Goal: Task Accomplishment & Management: Manage account settings

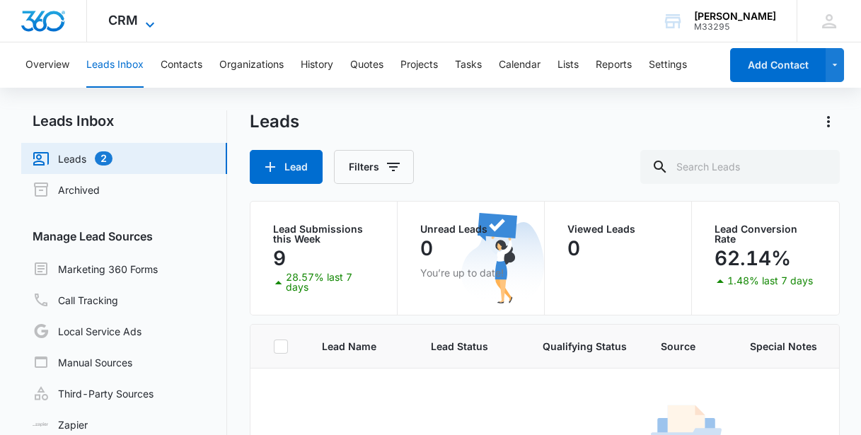
click at [129, 25] on span "CRM" at bounding box center [123, 20] width 30 height 15
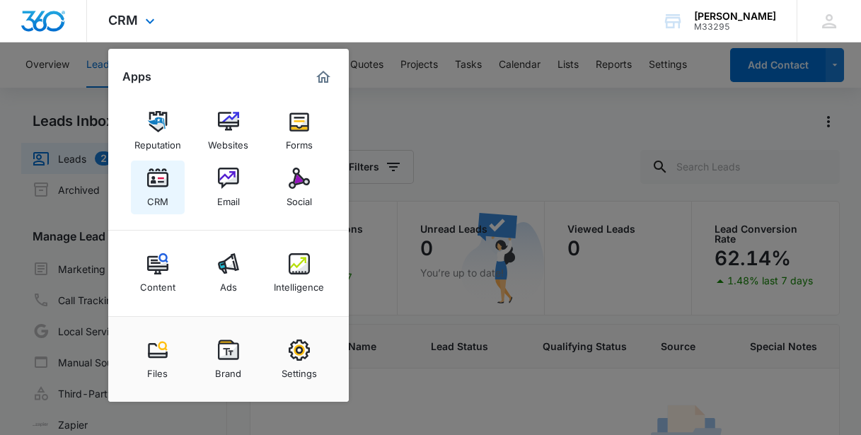
click at [154, 183] on img at bounding box center [157, 178] width 21 height 21
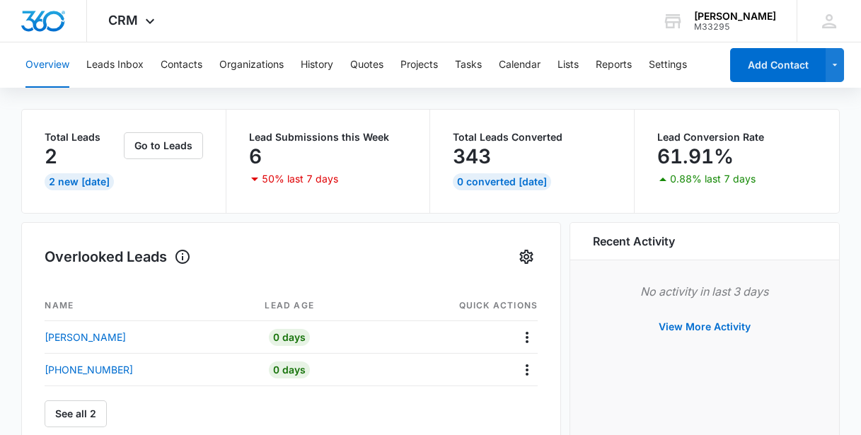
scroll to position [128, 0]
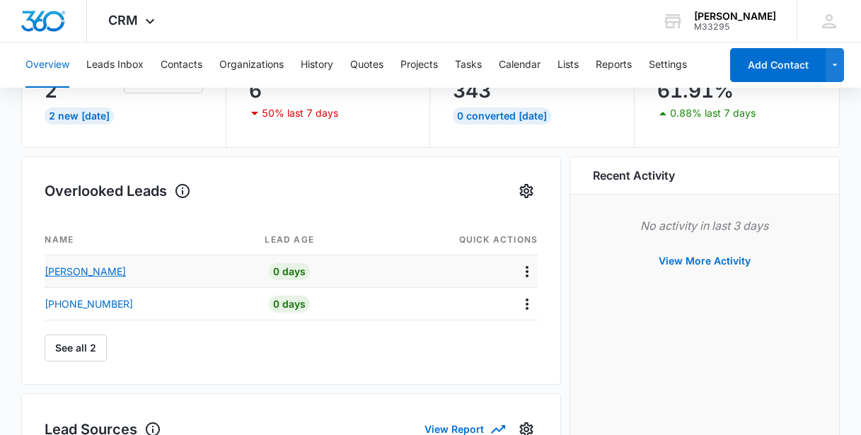
click at [81, 272] on p "[PERSON_NAME]" at bounding box center [85, 271] width 81 height 15
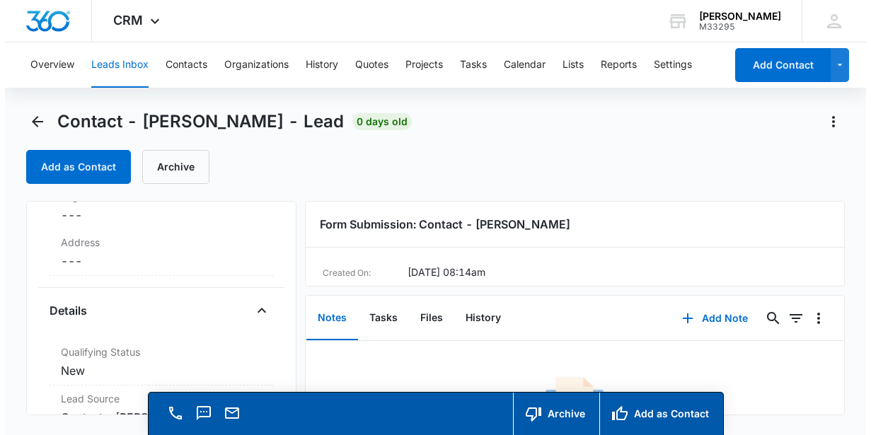
scroll to position [321, 0]
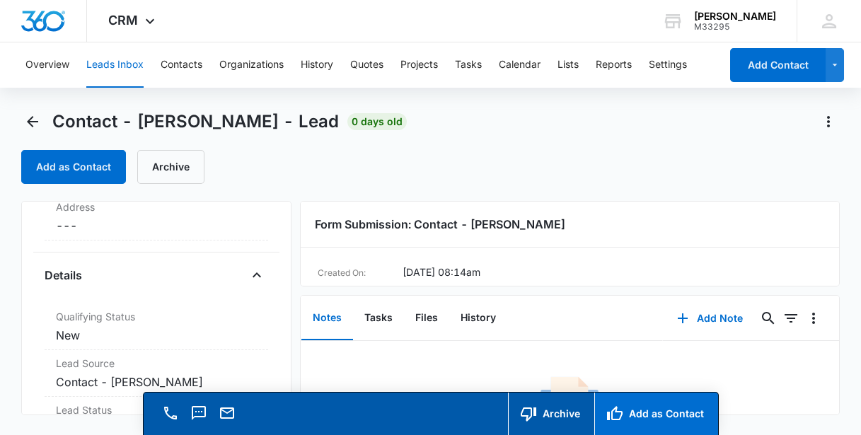
click at [679, 416] on button "Add as Contact" at bounding box center [657, 414] width 124 height 42
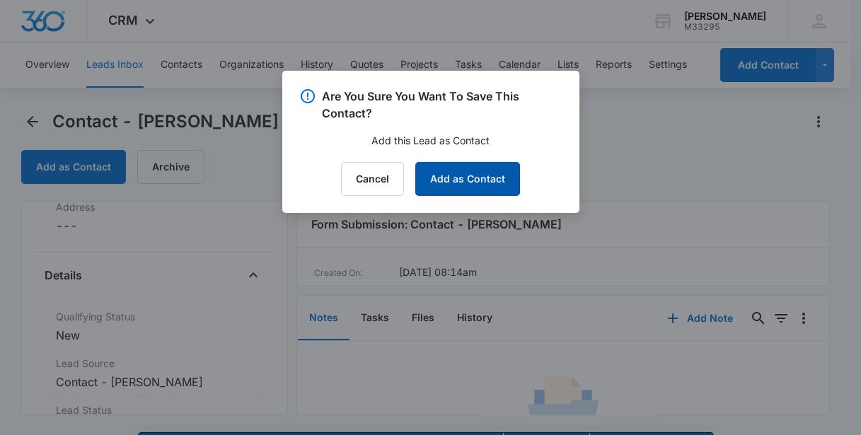
click at [471, 185] on button "Add as Contact" at bounding box center [467, 179] width 105 height 34
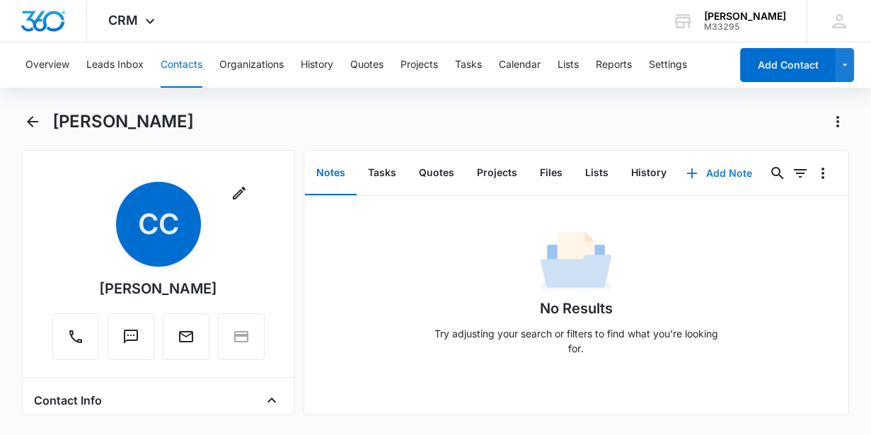
click at [712, 171] on button "Add Note" at bounding box center [719, 173] width 94 height 34
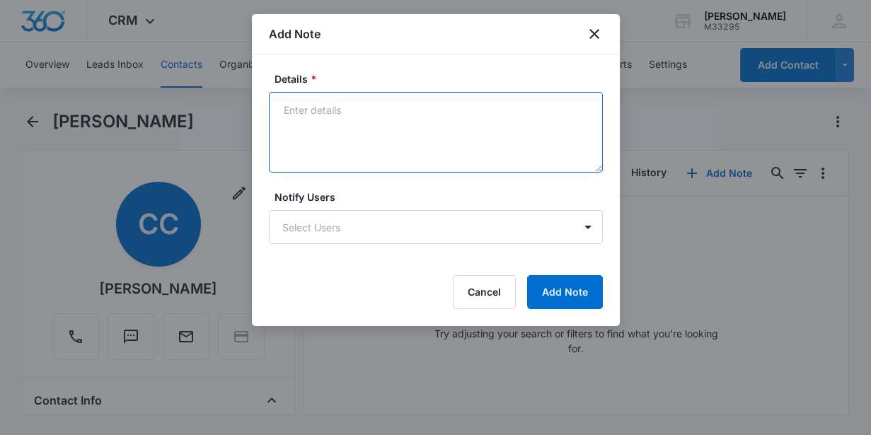
click at [386, 132] on textarea "Details *" at bounding box center [436, 132] width 334 height 81
type textarea "I called and left a message. will try again [DATE]"
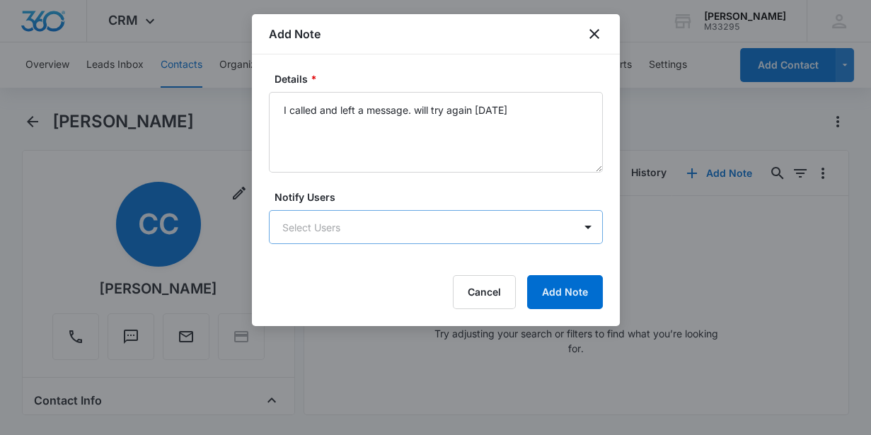
click at [434, 219] on body "CRM Apps Reputation Websites Forms CRM Email Social Content Ads Intelligence Fi…" at bounding box center [435, 217] width 871 height 435
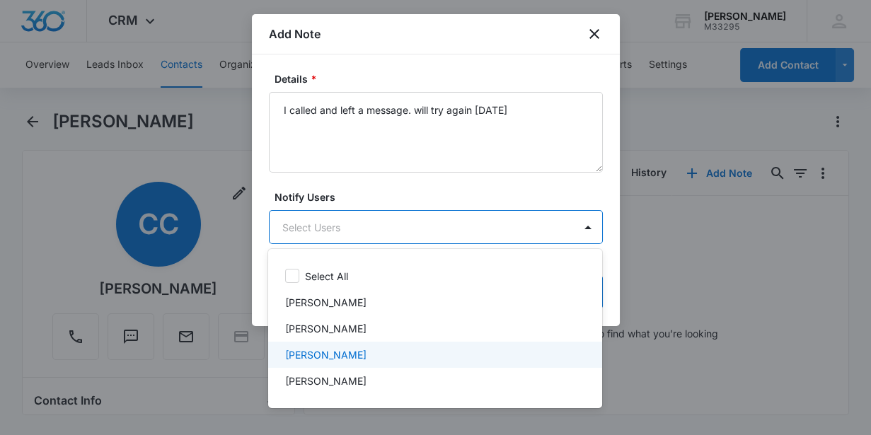
drag, startPoint x: 428, startPoint y: 342, endPoint x: 435, endPoint y: 335, distance: 9.0
click at [428, 341] on div "Select All [PERSON_NAME] [PERSON_NAME] [PERSON_NAME] [PERSON_NAME]" at bounding box center [435, 328] width 334 height 137
click at [471, 354] on div "[PERSON_NAME]" at bounding box center [433, 355] width 297 height 15
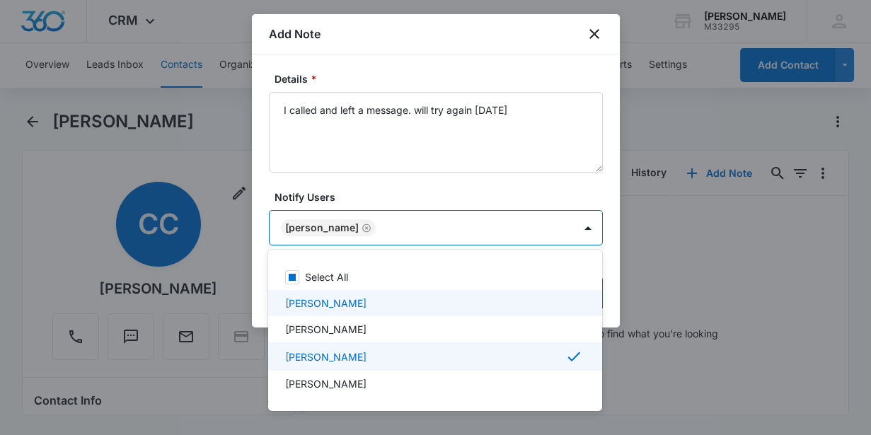
click at [615, 302] on div at bounding box center [435, 217] width 871 height 435
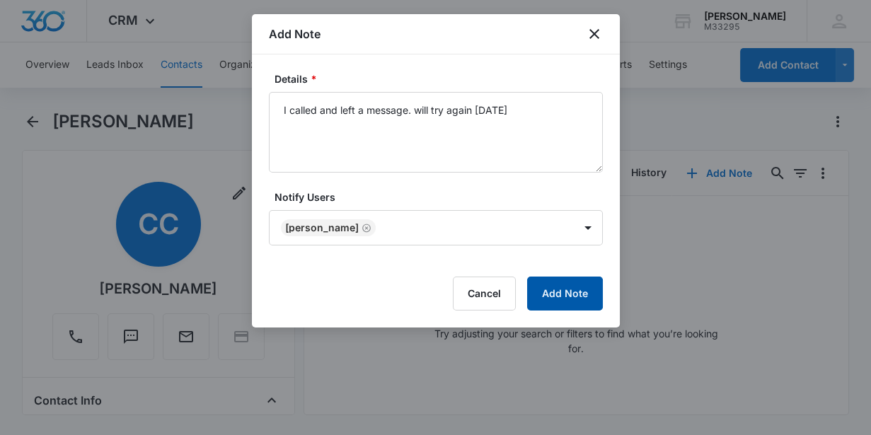
click at [561, 296] on button "Add Note" at bounding box center [565, 294] width 76 height 34
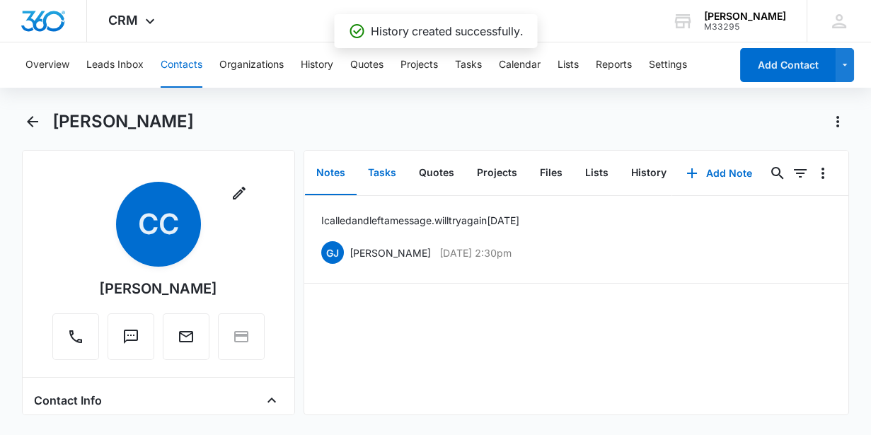
click at [378, 167] on button "Tasks" at bounding box center [382, 173] width 51 height 44
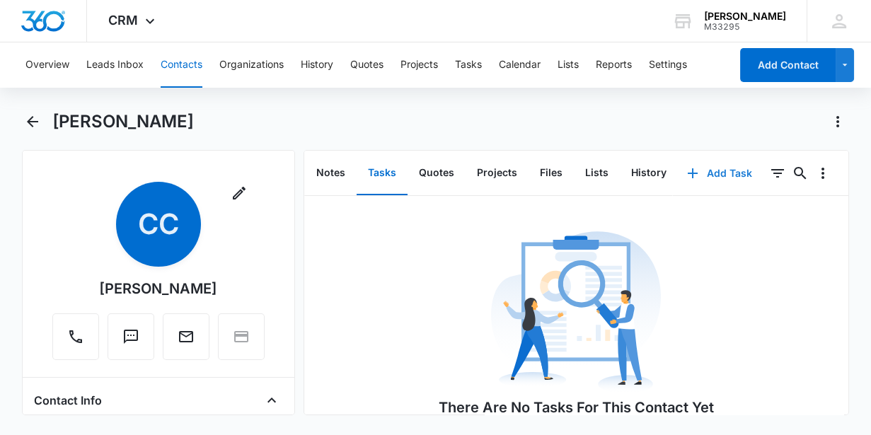
click at [710, 176] on button "Add Task" at bounding box center [719, 173] width 93 height 34
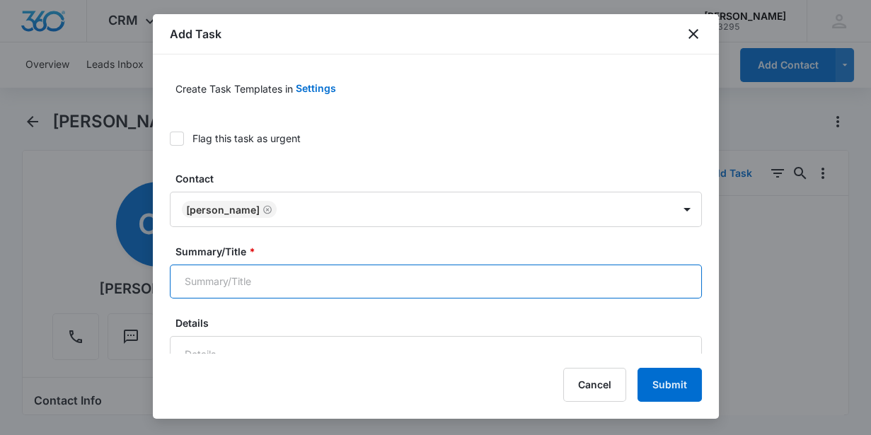
click at [235, 277] on input "Summary/Title *" at bounding box center [436, 282] width 532 height 34
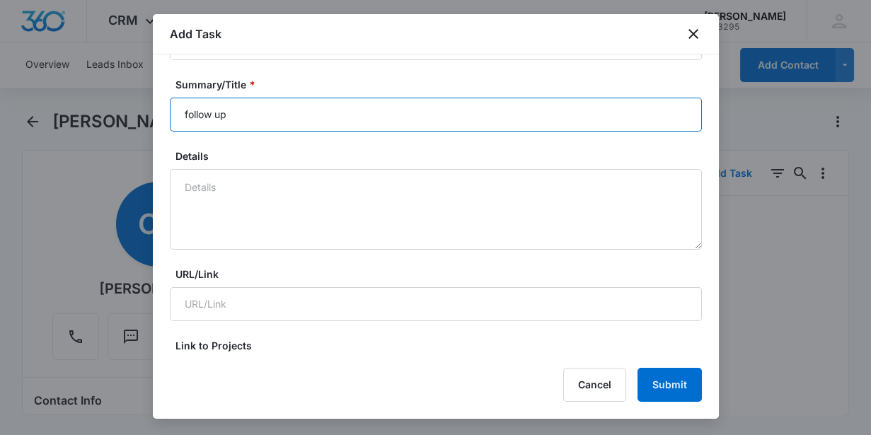
scroll to position [193, 0]
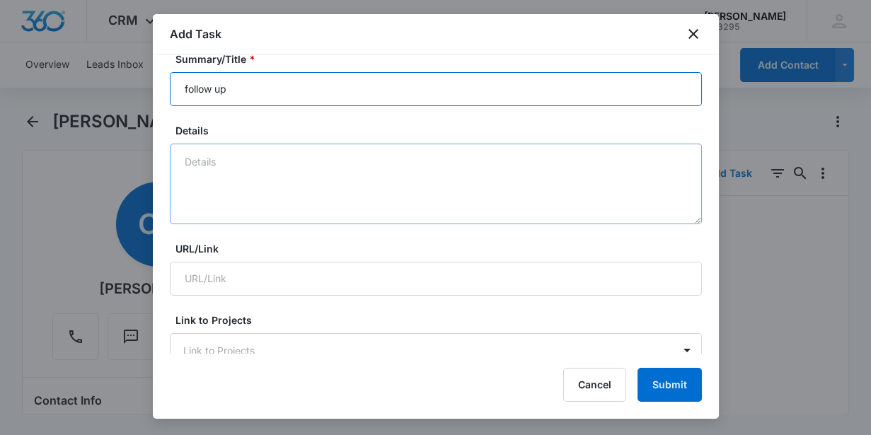
type input "follow up"
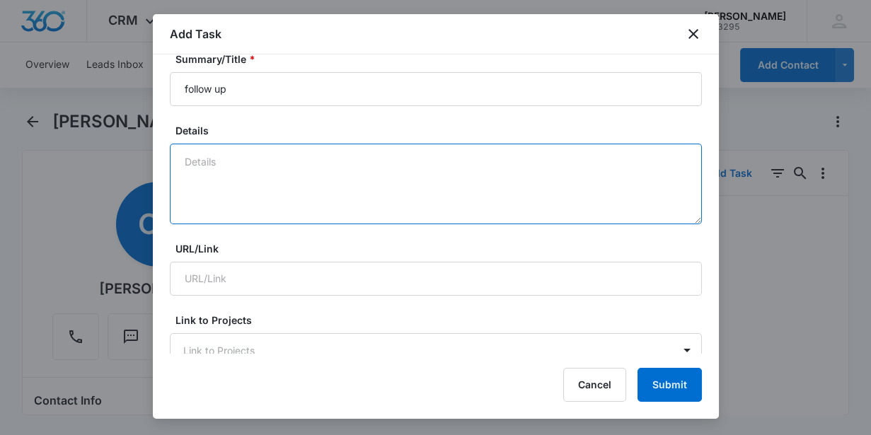
click at [187, 175] on textarea "Details" at bounding box center [436, 184] width 532 height 81
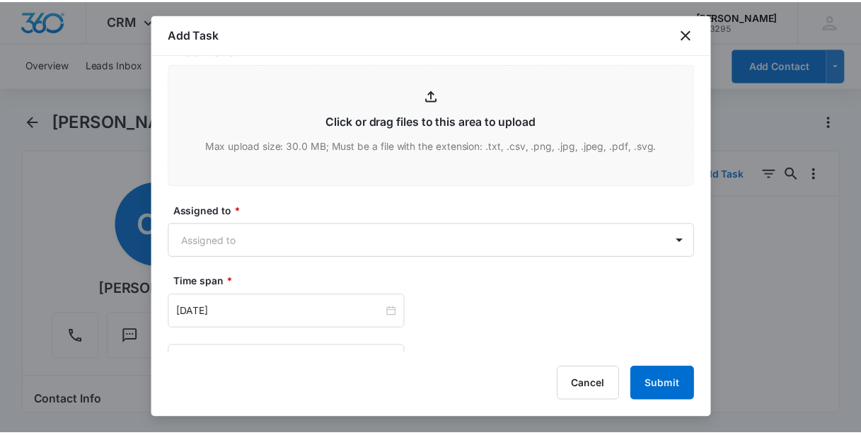
scroll to position [707, 0]
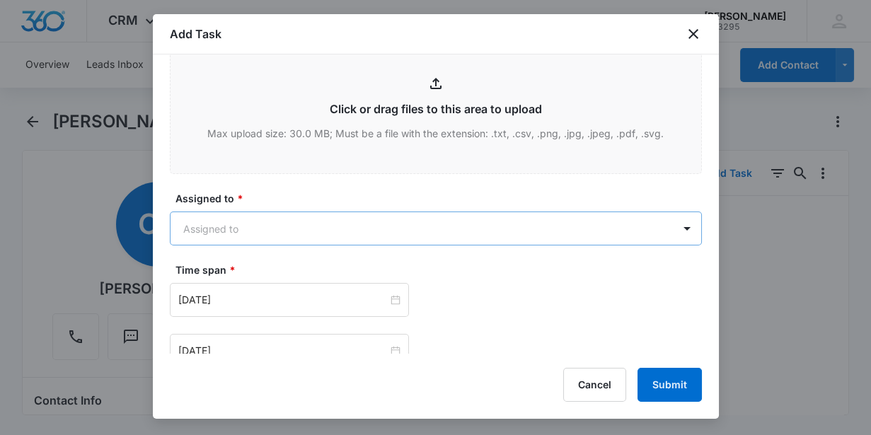
type textarea "call back"
click at [236, 231] on body "CRM Apps Reputation Websites Forms CRM Email Social Content Ads Intelligence Fi…" at bounding box center [435, 217] width 871 height 435
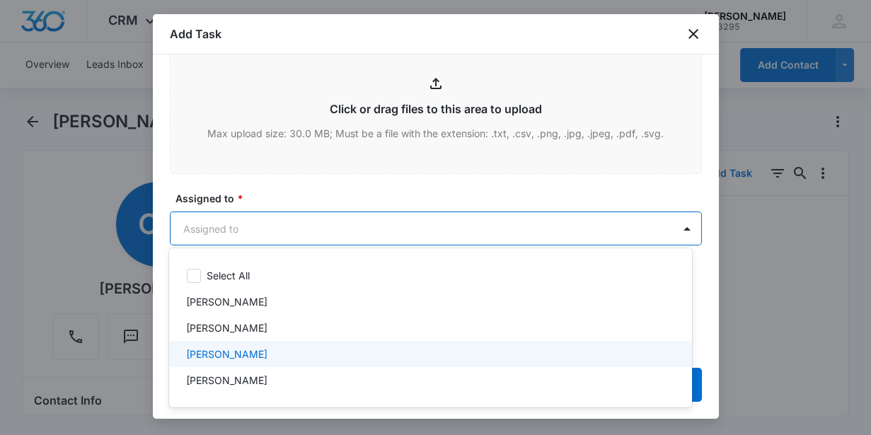
click at [241, 350] on p "[PERSON_NAME]" at bounding box center [226, 354] width 81 height 15
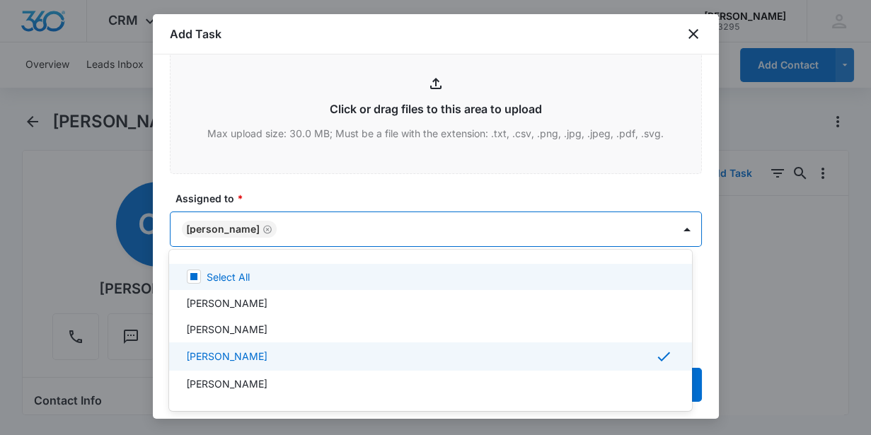
click at [303, 199] on div at bounding box center [435, 217] width 871 height 435
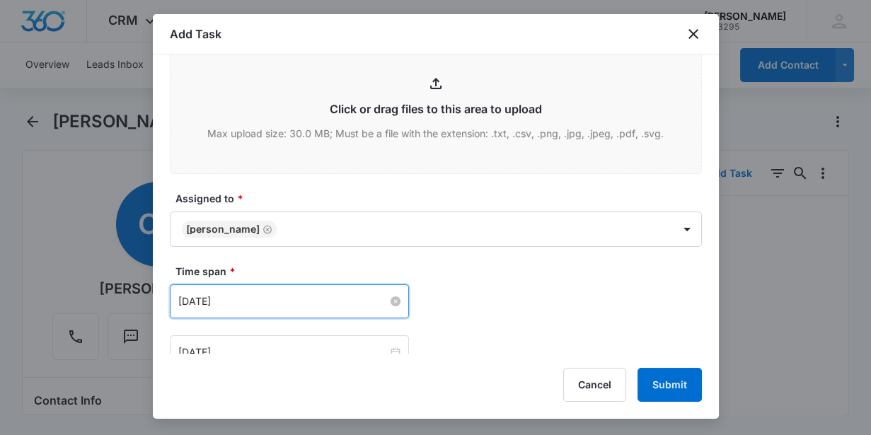
click at [284, 294] on input "[DATE]" at bounding box center [283, 302] width 210 height 16
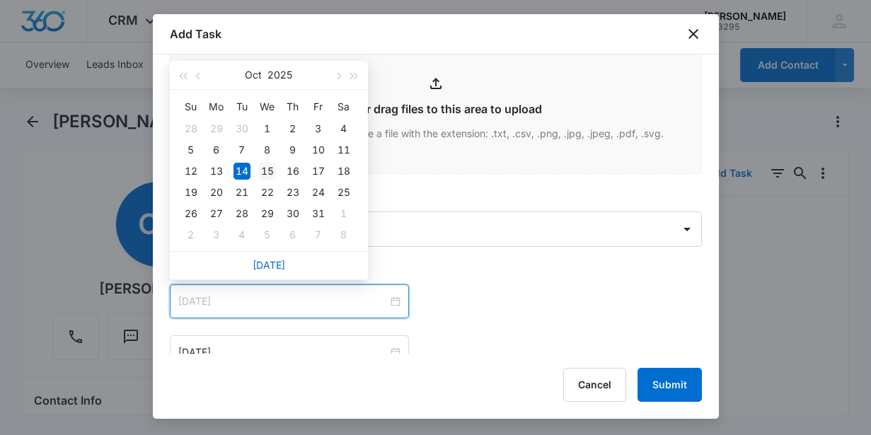
type input "[DATE]"
click at [271, 167] on div "15" at bounding box center [267, 171] width 17 height 17
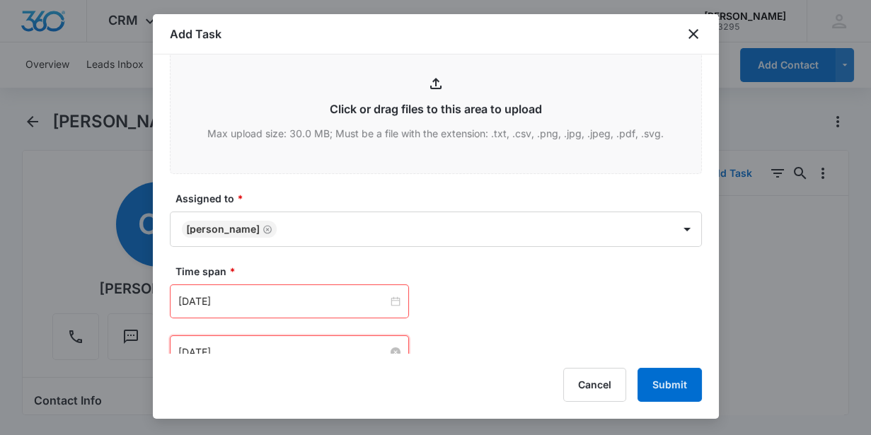
click at [248, 348] on input "[DATE]" at bounding box center [283, 353] width 210 height 16
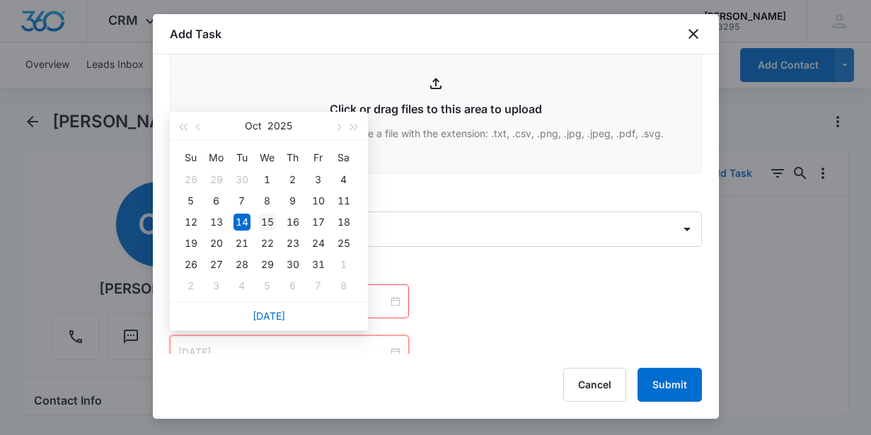
type input "[DATE]"
click at [265, 222] on div "15" at bounding box center [267, 222] width 17 height 17
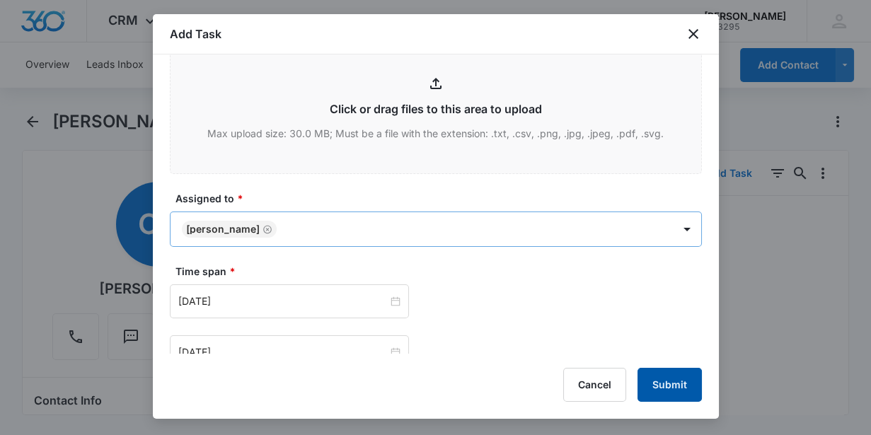
drag, startPoint x: 677, startPoint y: 391, endPoint x: 376, endPoint y: 229, distance: 341.4
click at [663, 384] on button "Submit" at bounding box center [670, 385] width 64 height 34
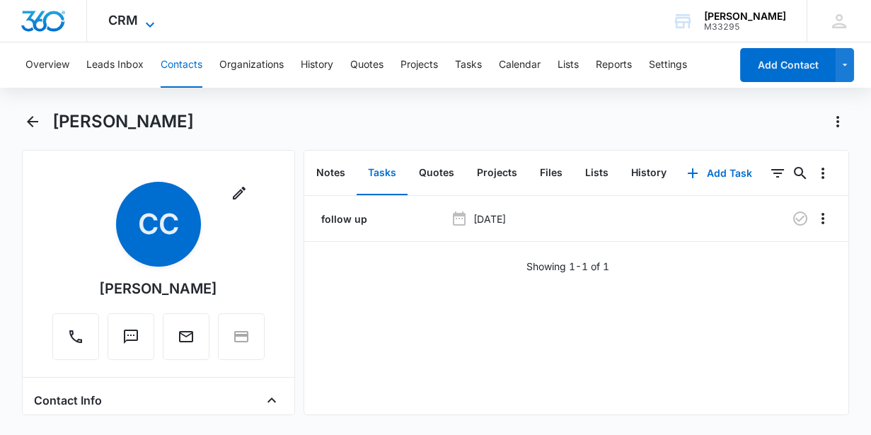
click at [130, 24] on span "CRM" at bounding box center [123, 20] width 30 height 15
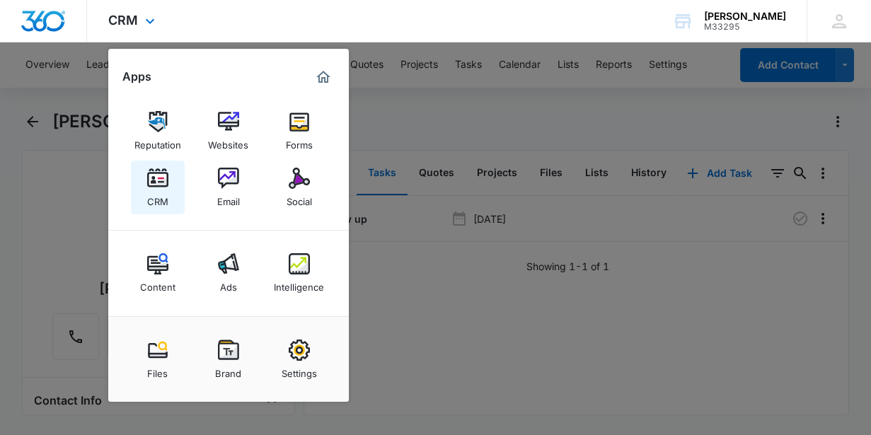
click at [164, 191] on div "CRM" at bounding box center [157, 198] width 21 height 18
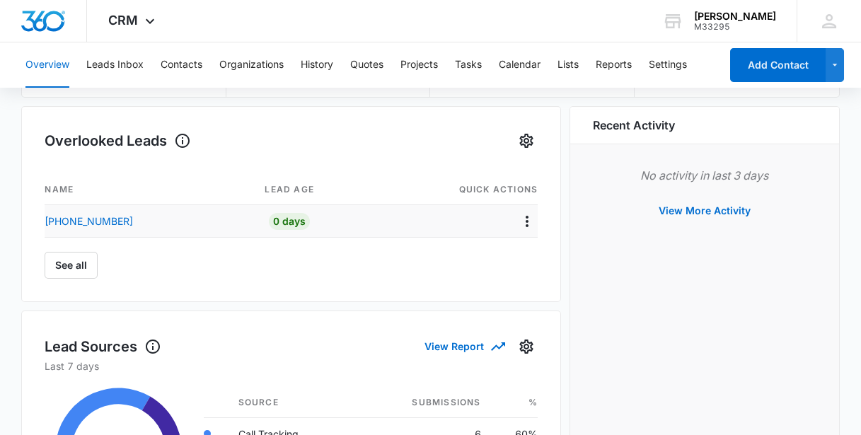
scroll to position [193, 0]
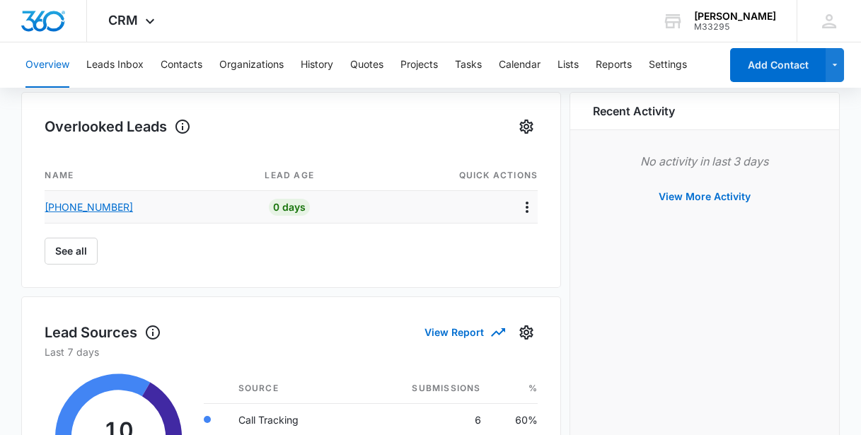
click at [96, 205] on p "[PHONE_NUMBER]" at bounding box center [89, 207] width 88 height 15
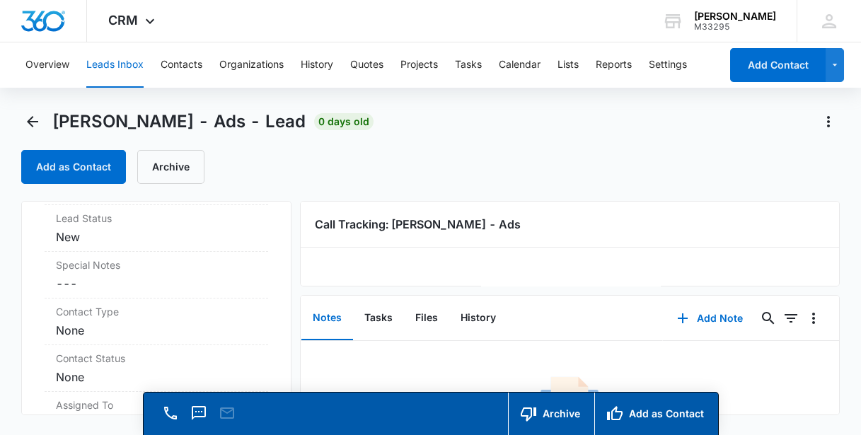
scroll to position [515, 0]
